Goal: Information Seeking & Learning: Learn about a topic

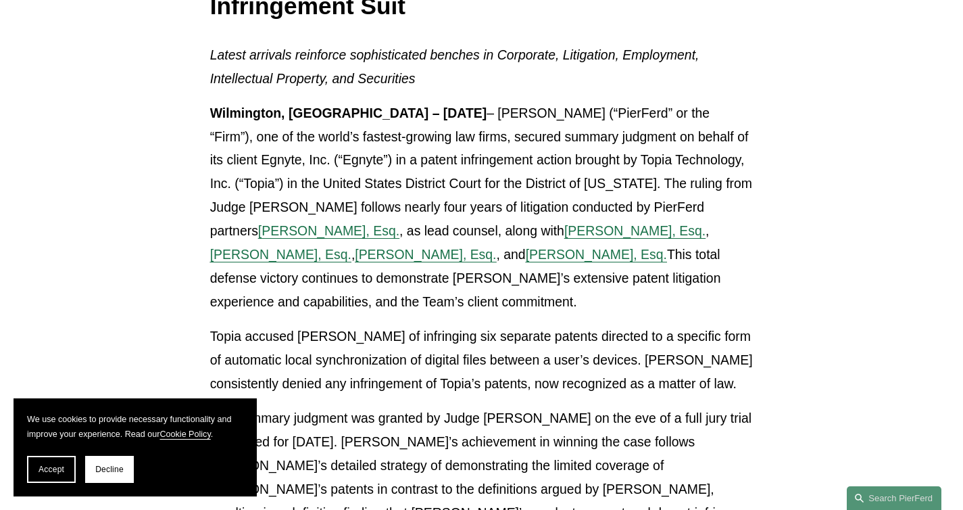
scroll to position [330, 0]
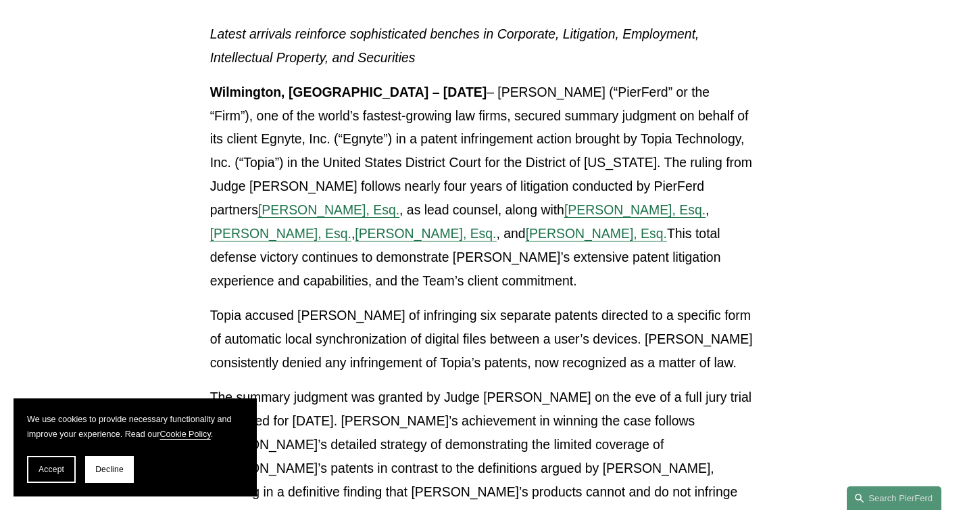
scroll to position [341, 0]
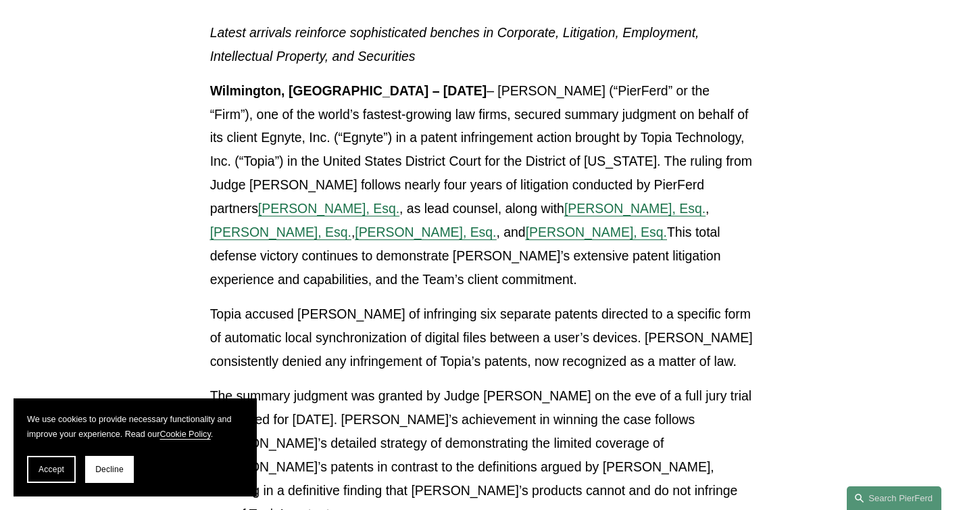
click at [611, 239] on span "Armon Shahdadi, Esq." at bounding box center [596, 231] width 141 height 15
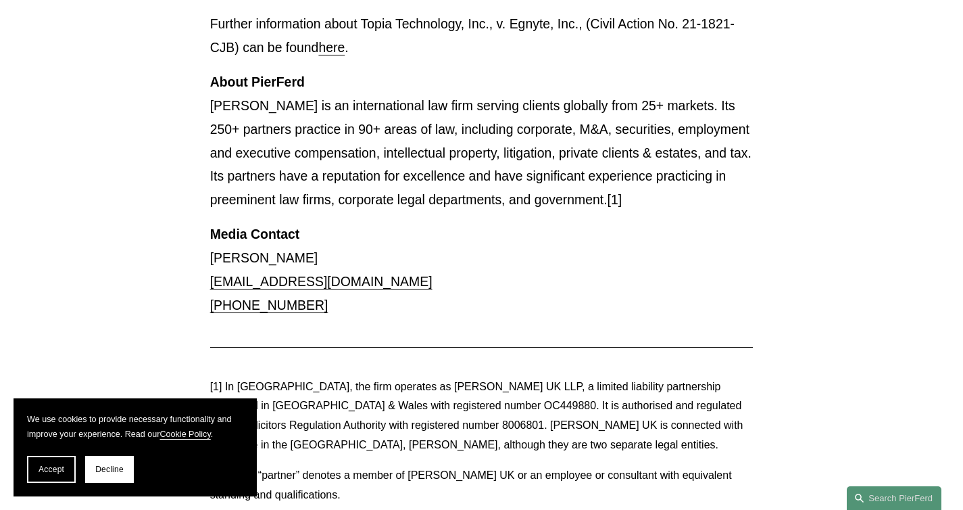
scroll to position [1825, 0]
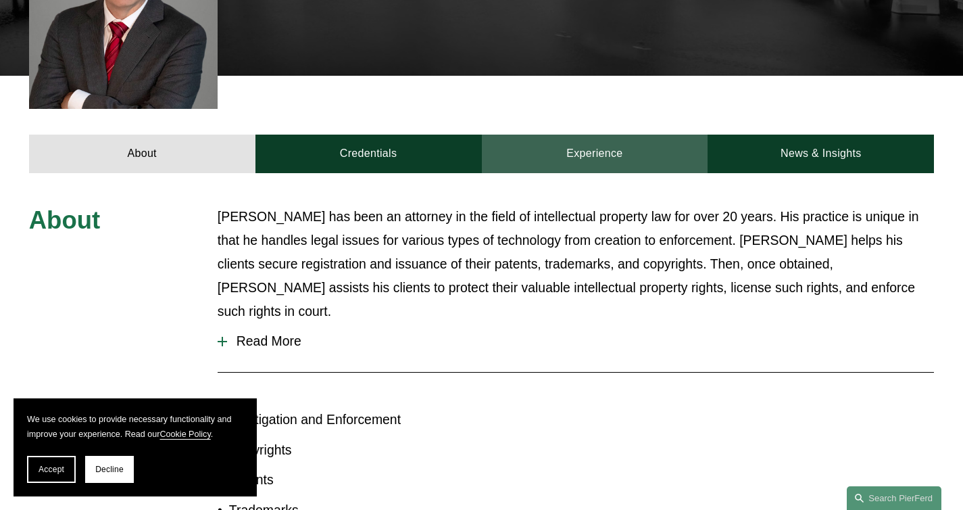
scroll to position [437, 0]
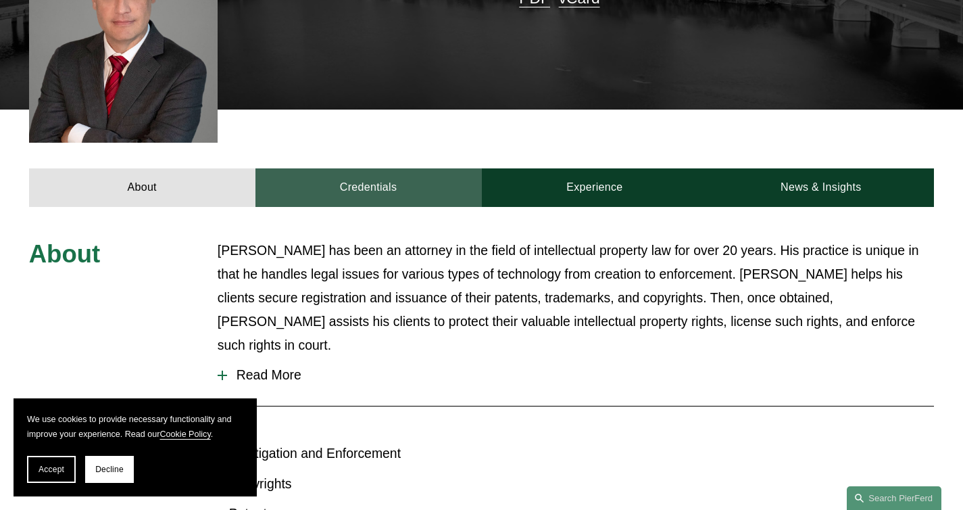
click at [386, 168] on link "Credentials" at bounding box center [369, 187] width 226 height 39
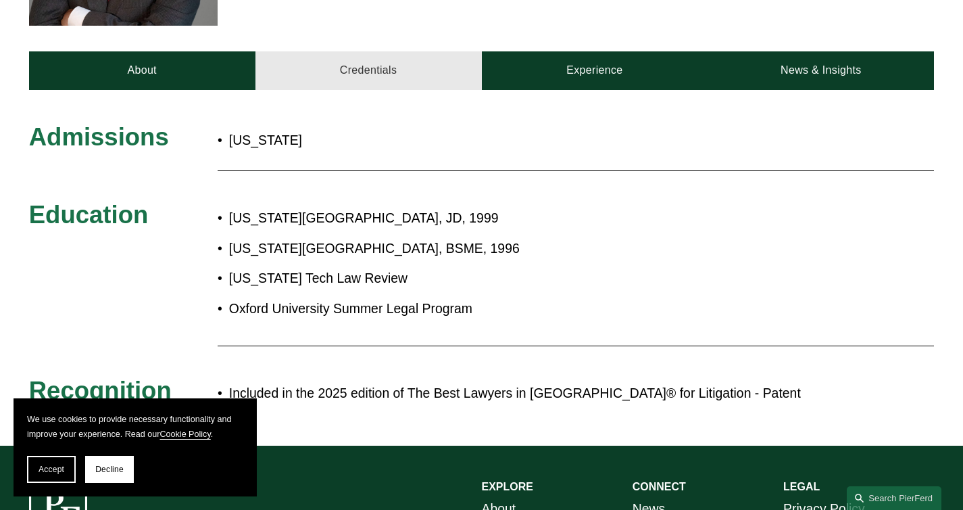
scroll to position [650, 0]
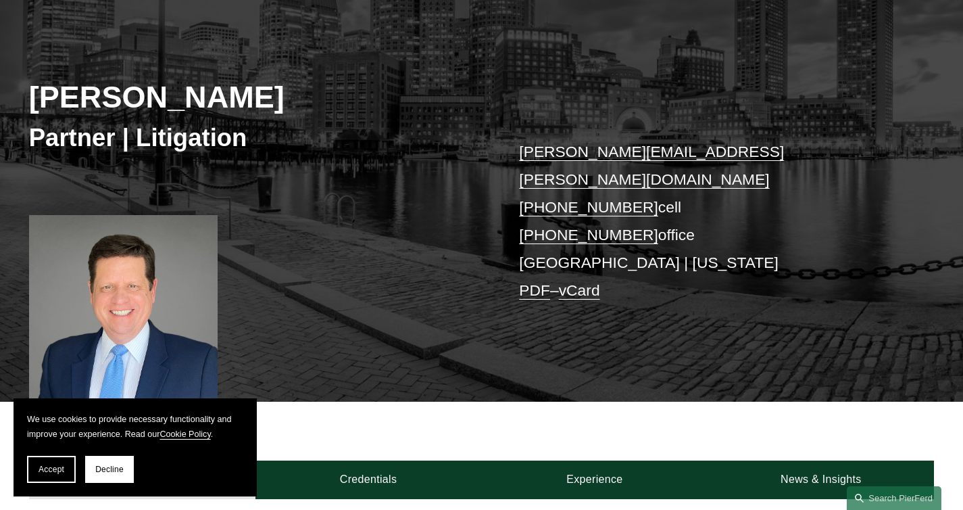
scroll to position [374, 0]
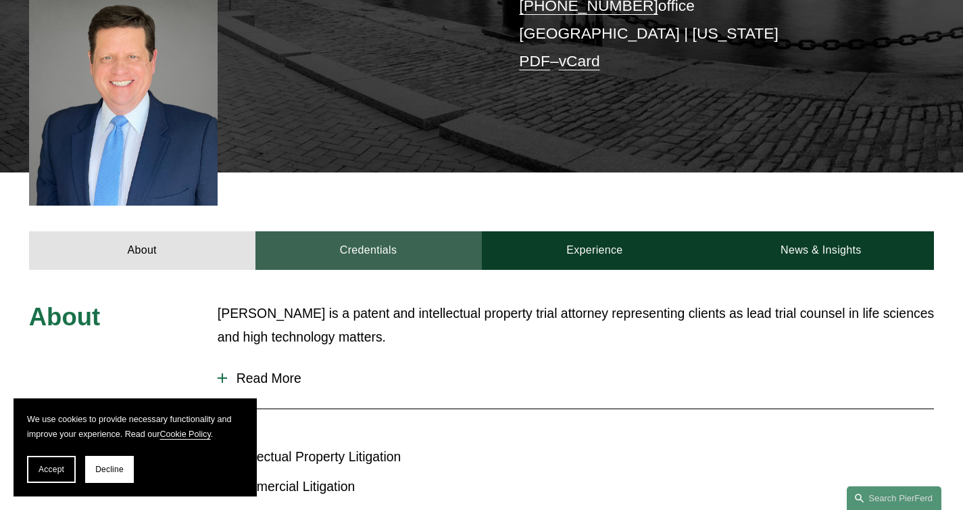
click at [395, 231] on link "Credentials" at bounding box center [369, 250] width 226 height 39
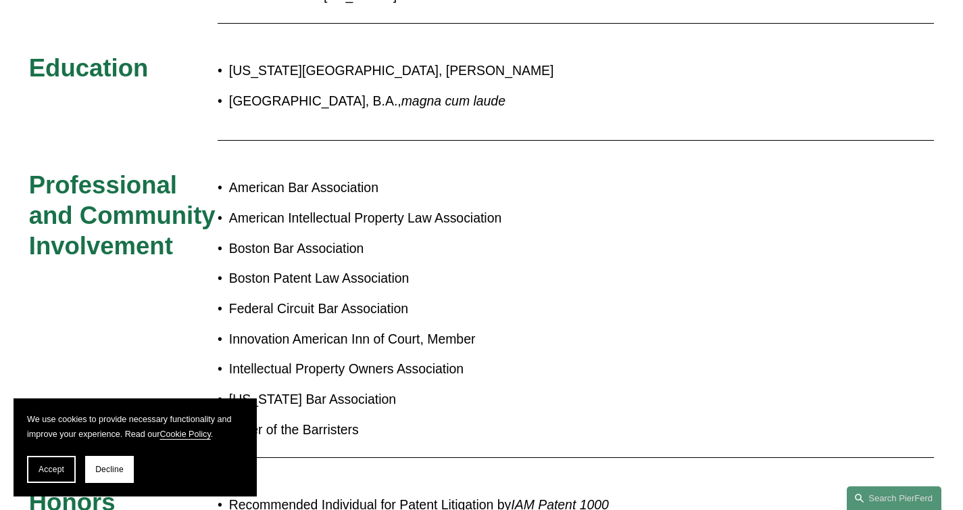
scroll to position [950, 0]
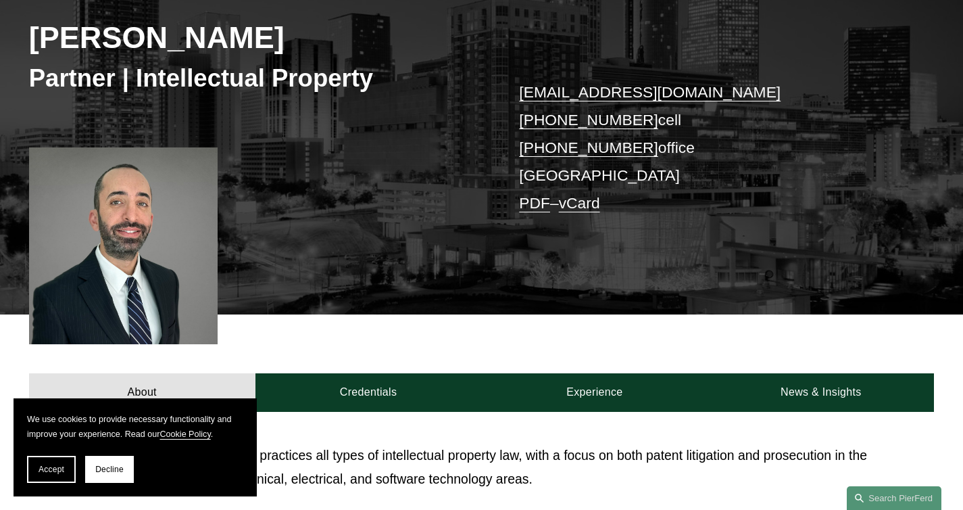
scroll to position [293, 0]
